Goal: Task Accomplishment & Management: Manage account settings

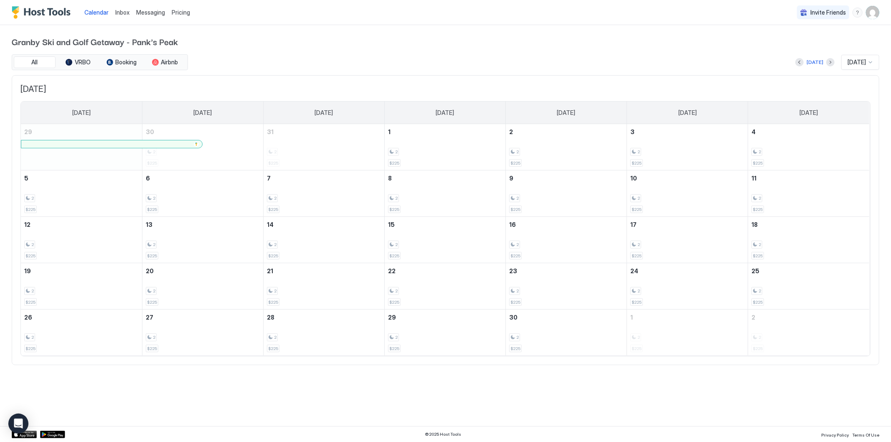
click at [801, 63] on div "[DATE]" at bounding box center [814, 62] width 39 height 10
click at [797, 63] on button "Previous month" at bounding box center [799, 62] width 8 height 8
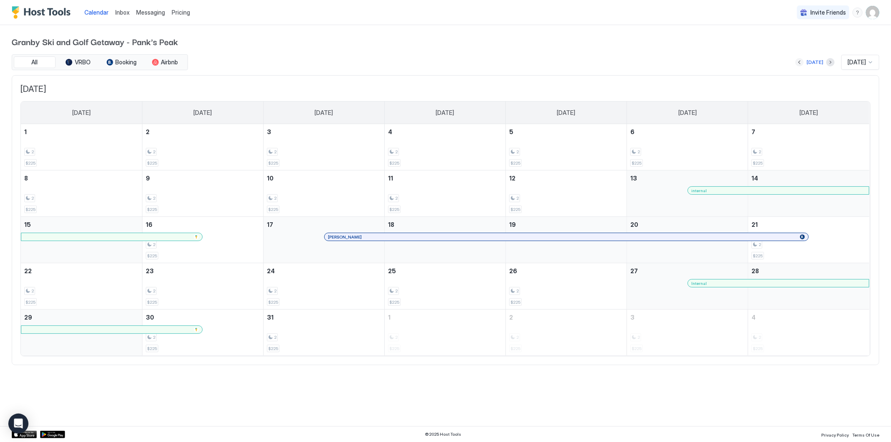
click at [797, 63] on button "Previous month" at bounding box center [799, 62] width 8 height 8
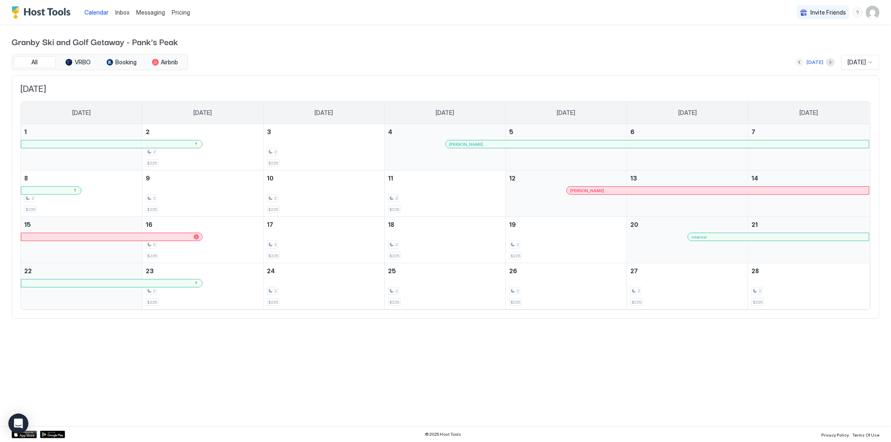
click at [797, 63] on button "Previous month" at bounding box center [799, 62] width 8 height 8
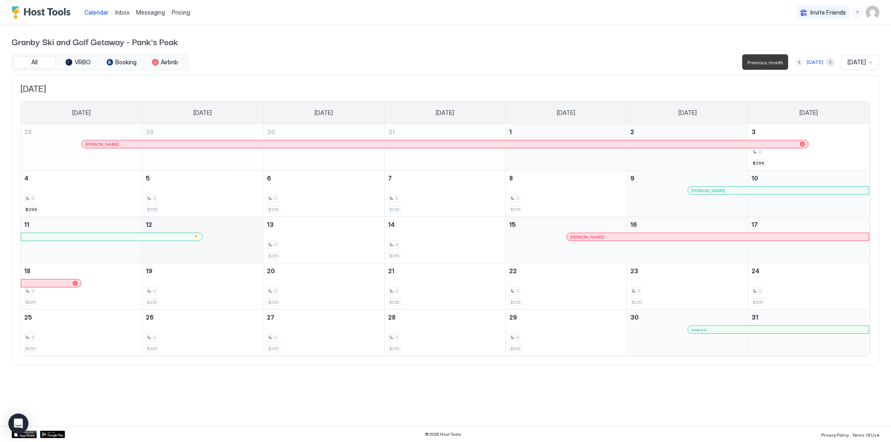
click at [797, 63] on button "Previous month" at bounding box center [799, 62] width 8 height 8
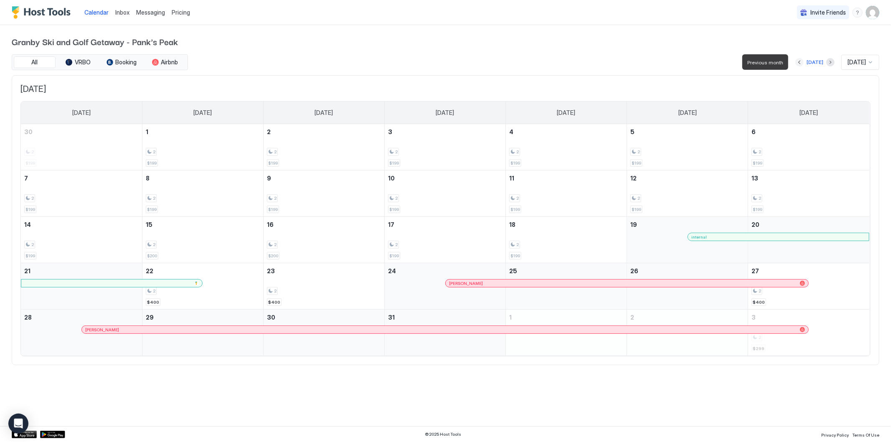
click at [797, 63] on button "Previous month" at bounding box center [799, 62] width 8 height 8
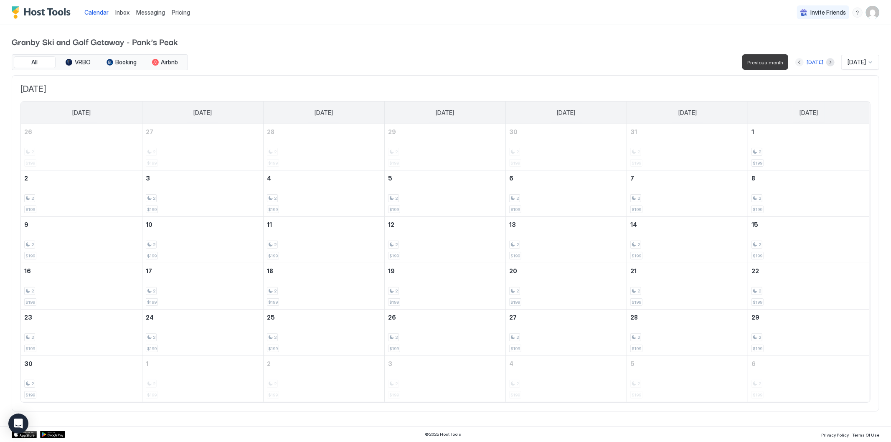
click at [797, 63] on button "Previous month" at bounding box center [799, 62] width 8 height 8
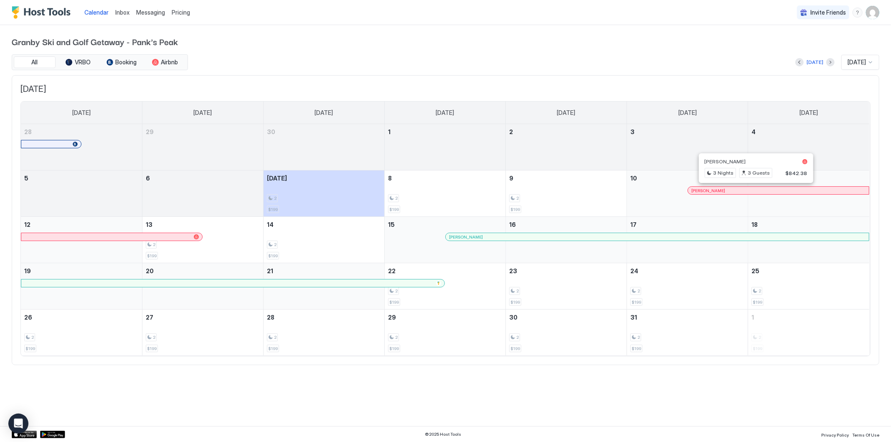
click at [753, 190] on div at bounding box center [752, 190] width 7 height 7
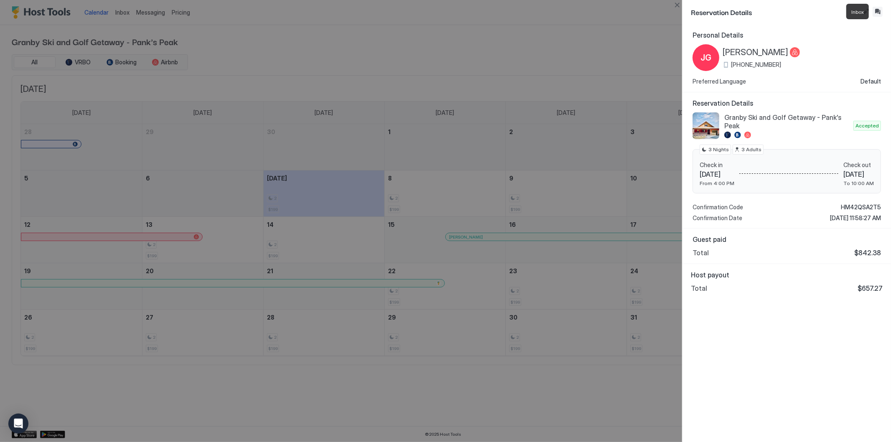
click at [875, 15] on button "Inbox" at bounding box center [877, 12] width 10 height 10
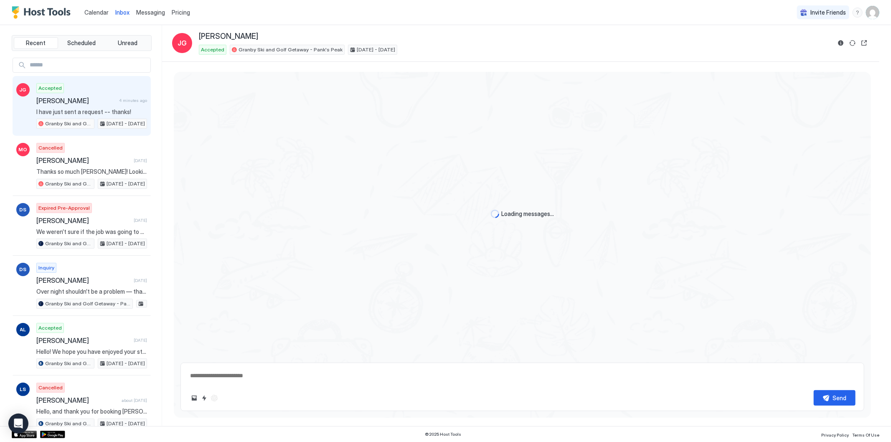
scroll to position [57, 0]
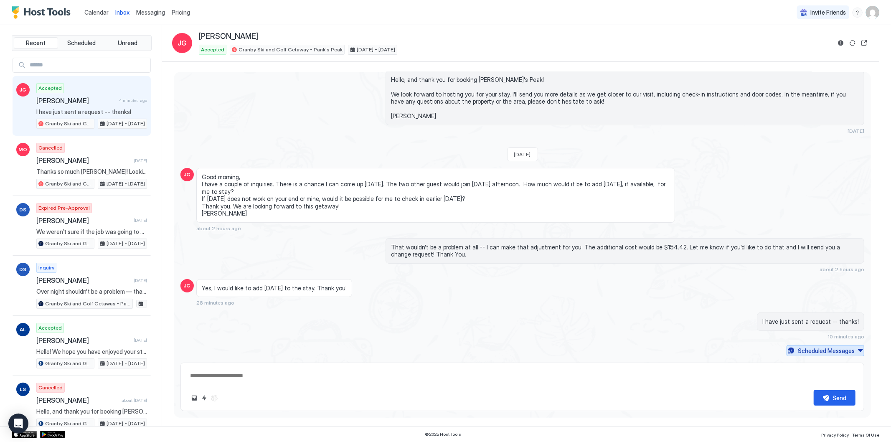
click at [808, 348] on div "Scheduled Messages" at bounding box center [826, 350] width 57 height 9
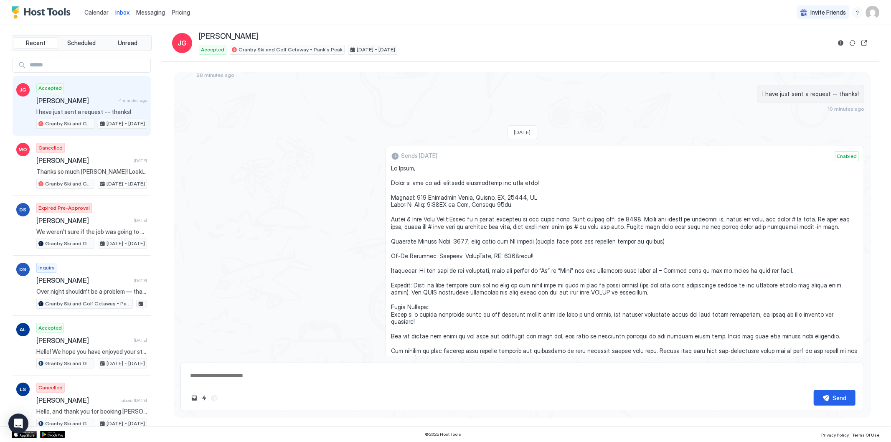
scroll to position [295, 0]
